Goal: Information Seeking & Learning: Learn about a topic

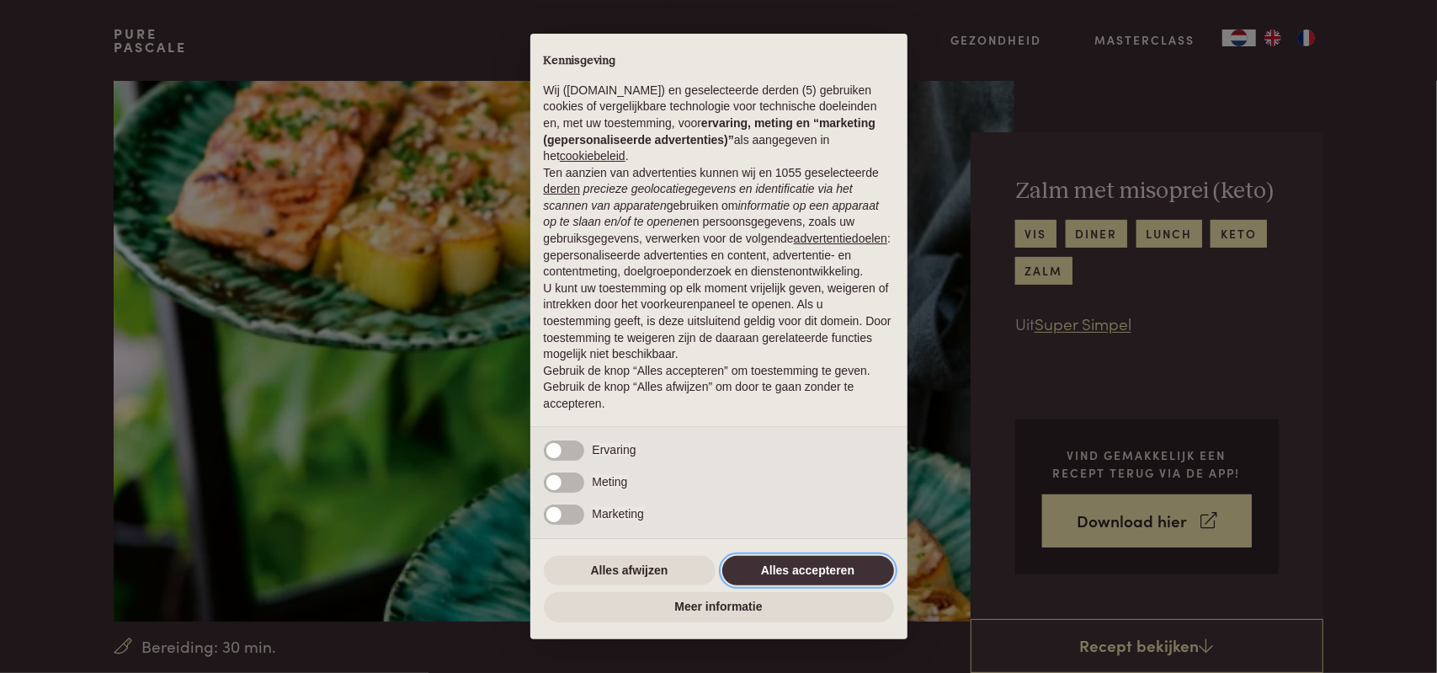
click at [818, 573] on button "Alles accepteren" at bounding box center [808, 571] width 172 height 30
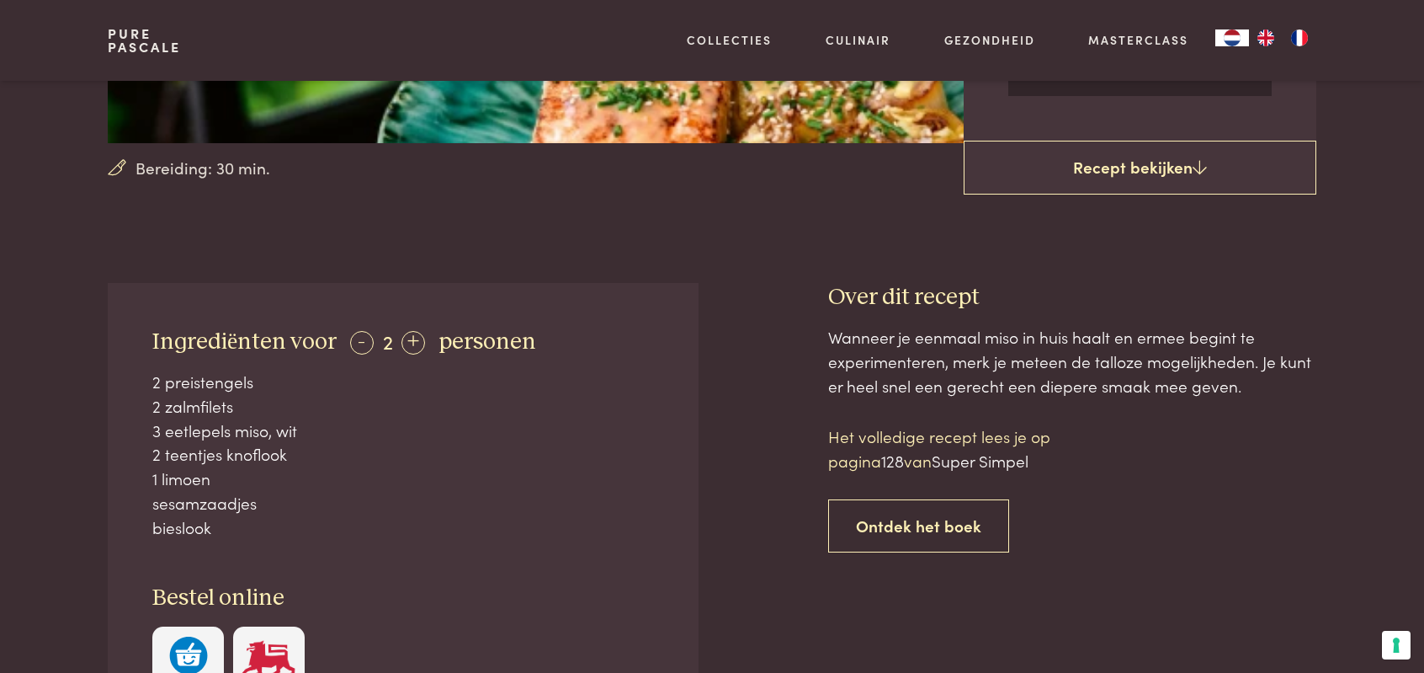
scroll to position [505, 0]
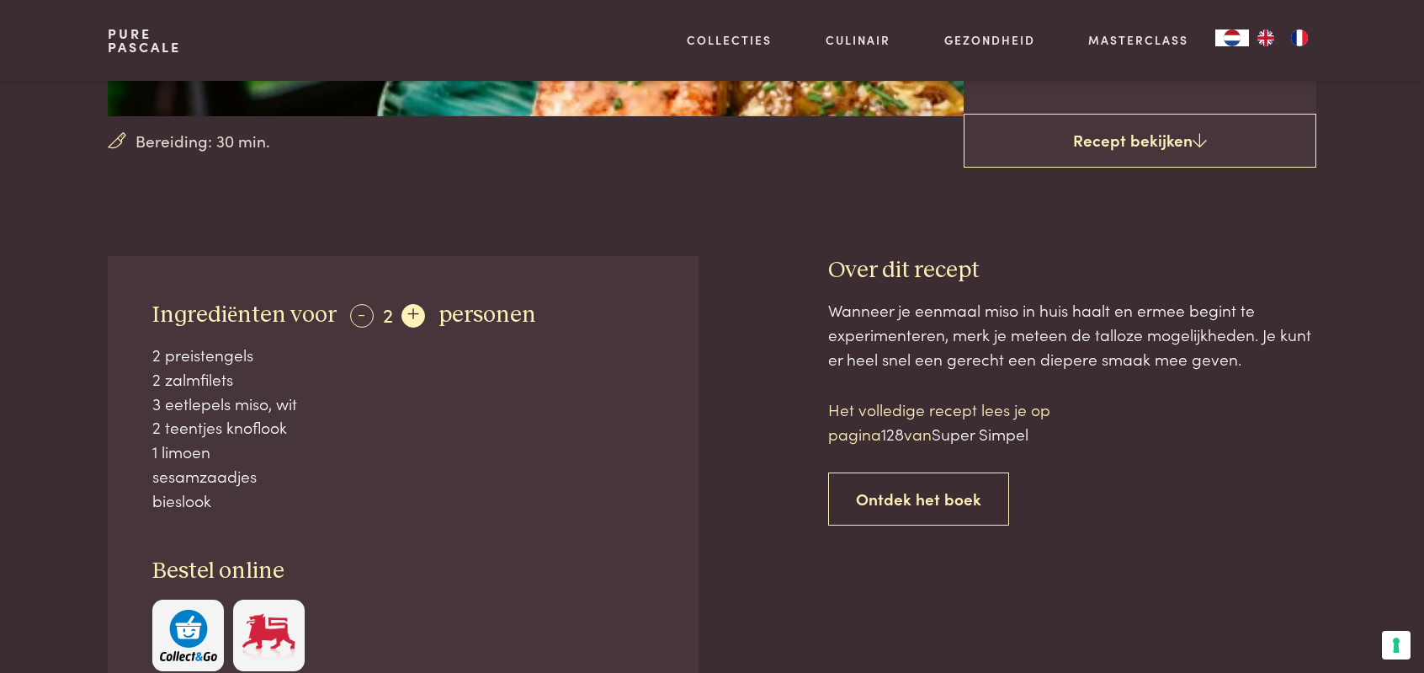
click at [409, 322] on div "+" at bounding box center [414, 316] width 24 height 24
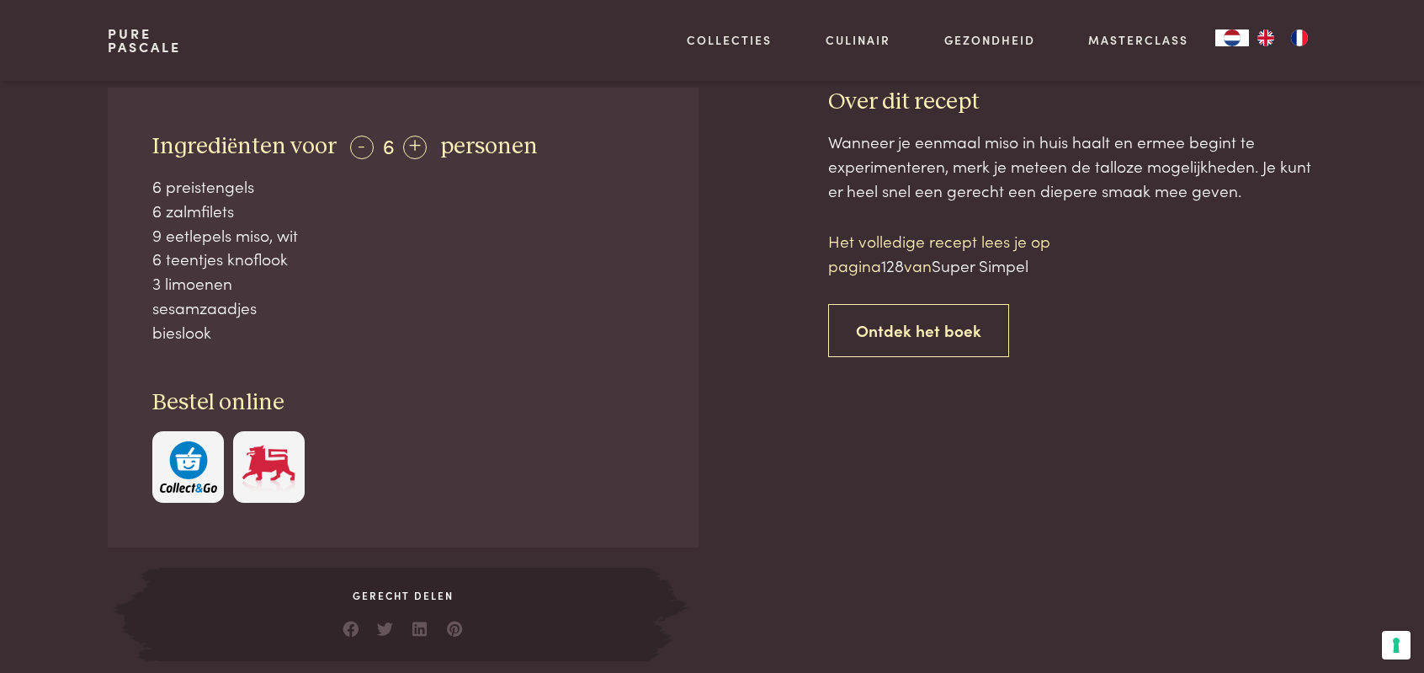
scroll to position [253, 0]
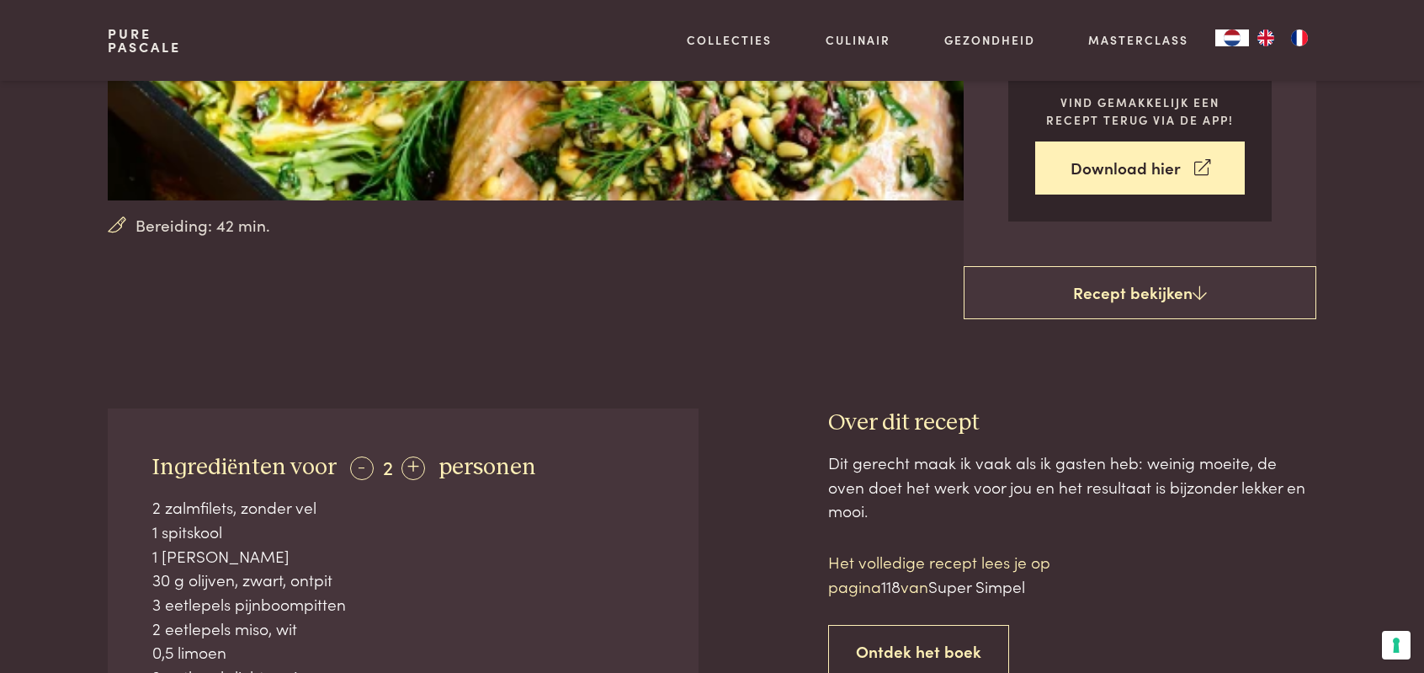
scroll to position [589, 0]
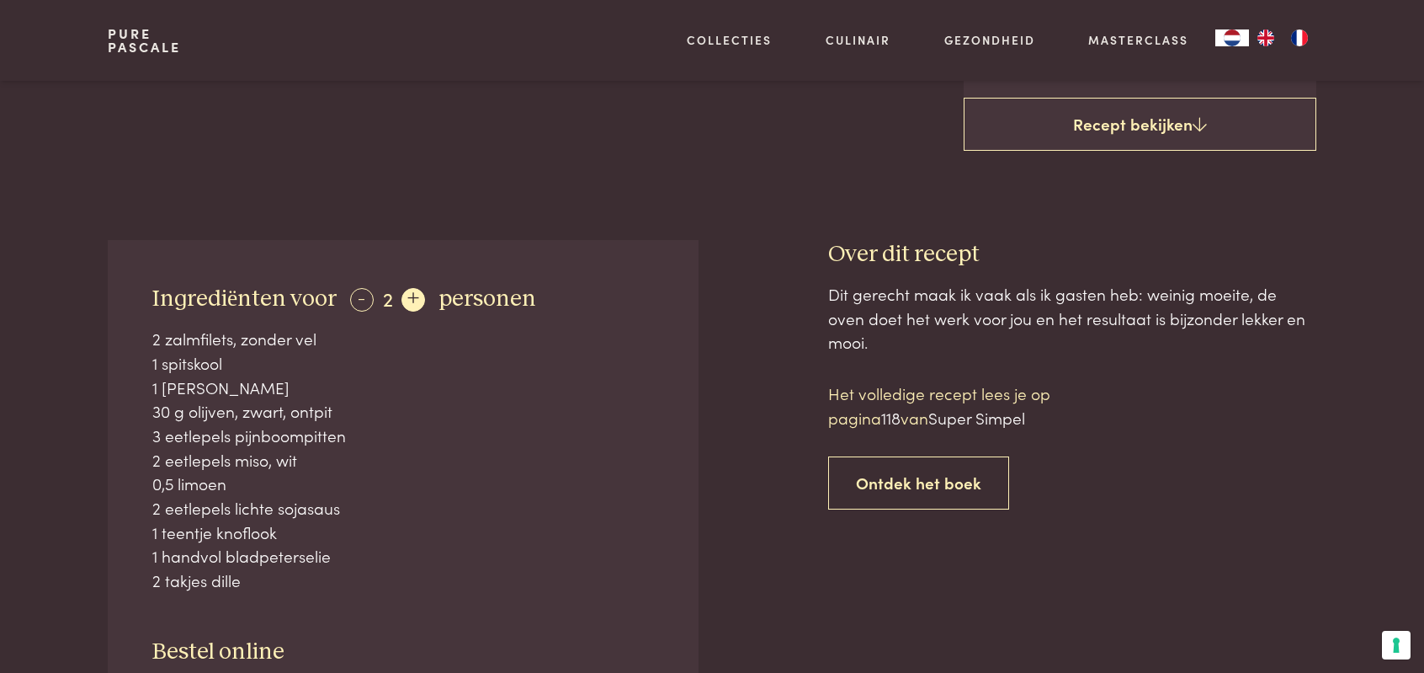
click at [404, 297] on div "+" at bounding box center [414, 300] width 24 height 24
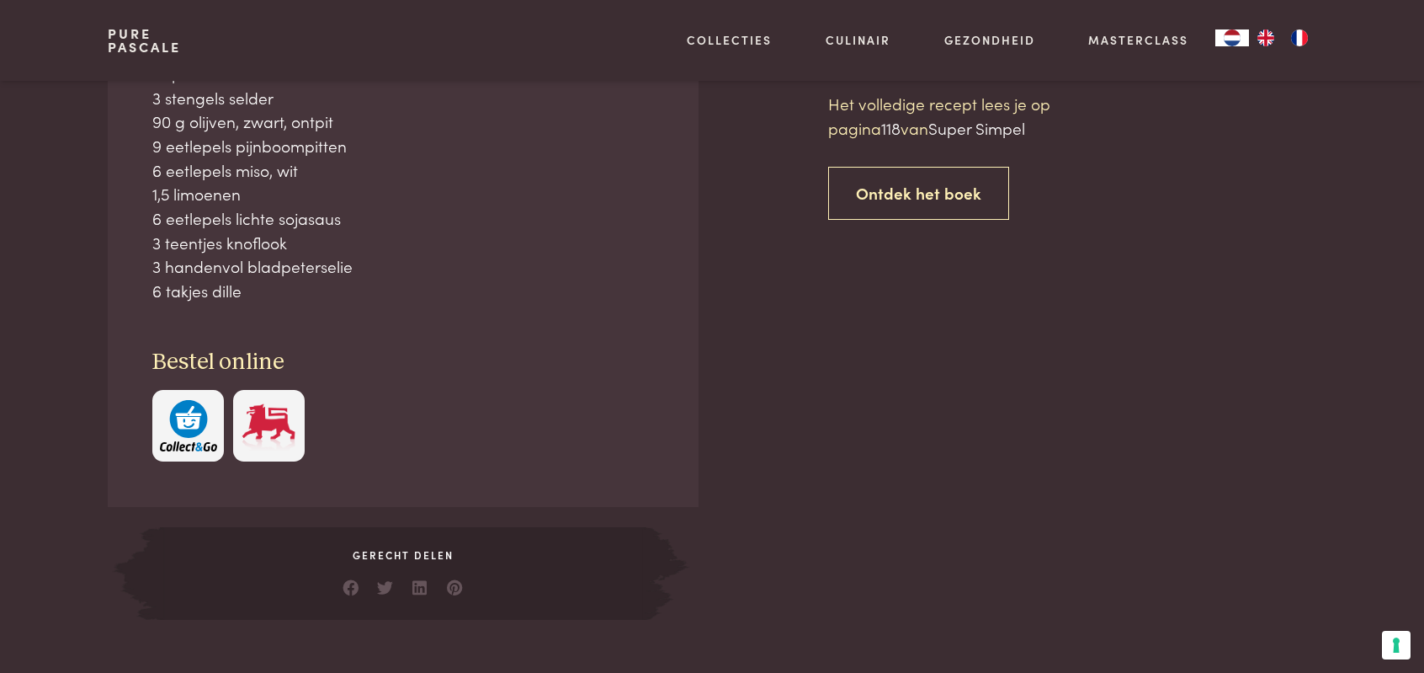
scroll to position [674, 0]
